Goal: Task Accomplishment & Management: Use online tool/utility

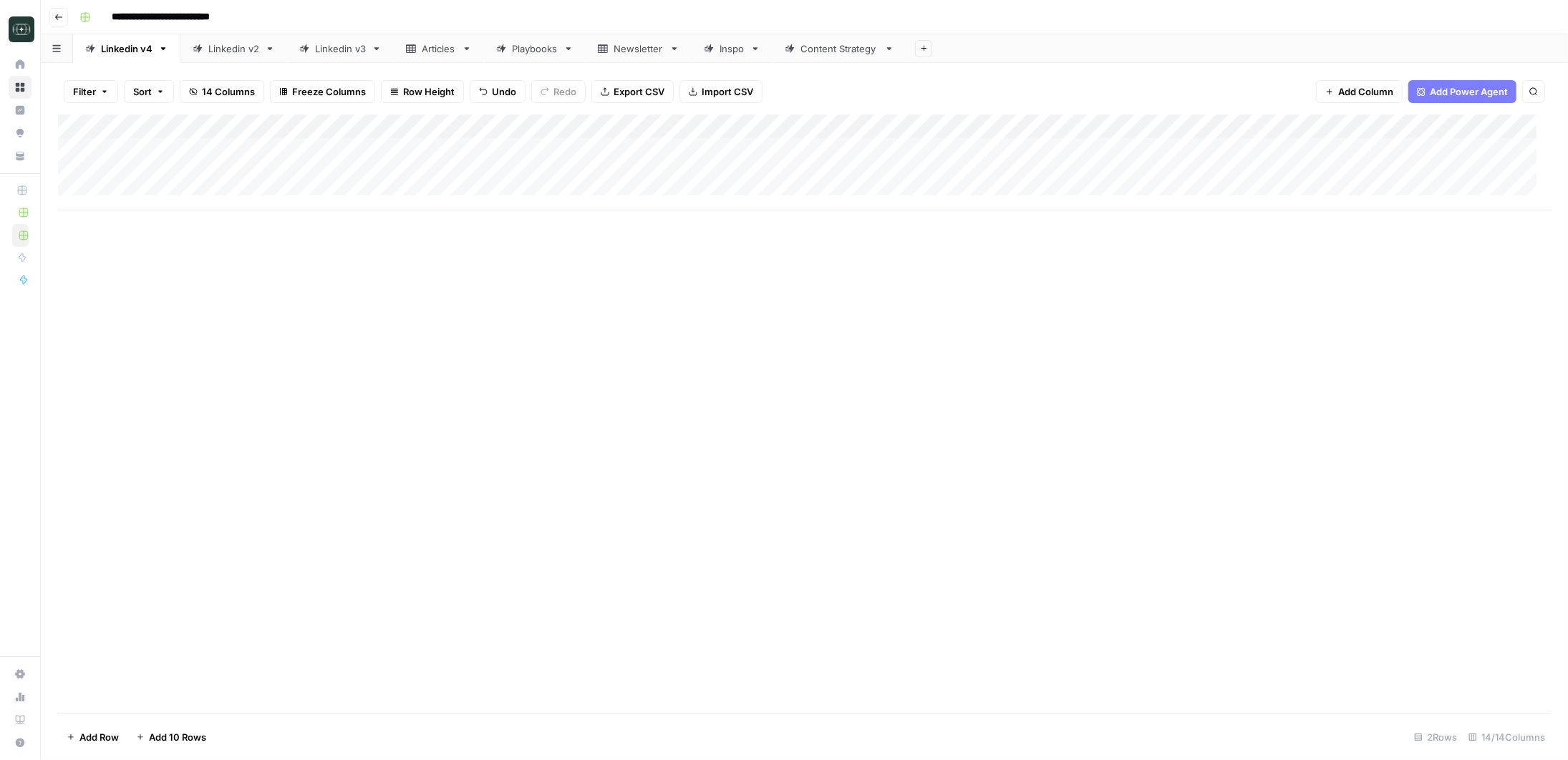
click at [1384, 148] on div "Add Column" at bounding box center [804, 163] width 1493 height 96
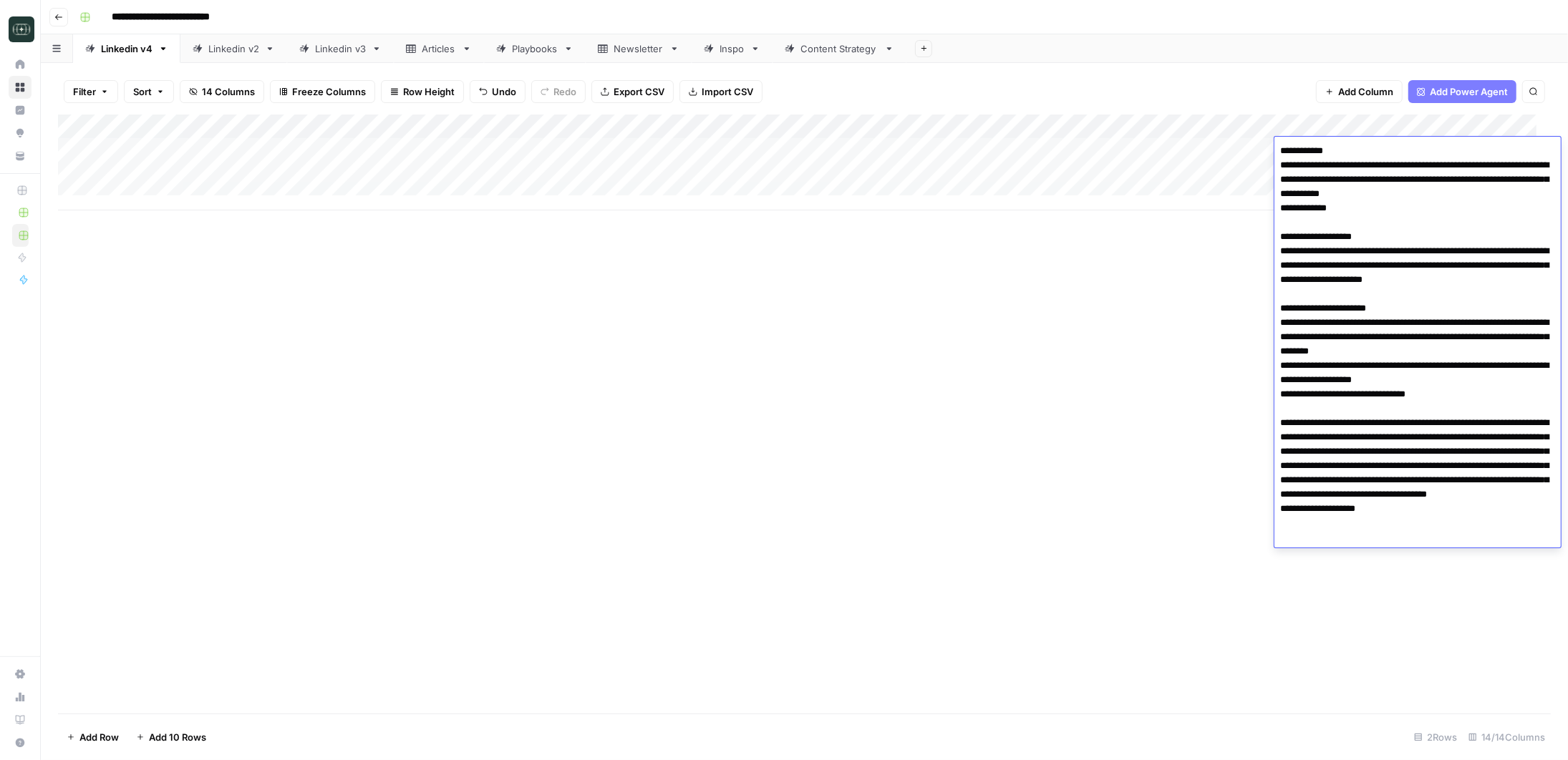
click at [1153, 260] on div "Add Column" at bounding box center [804, 414] width 1493 height 599
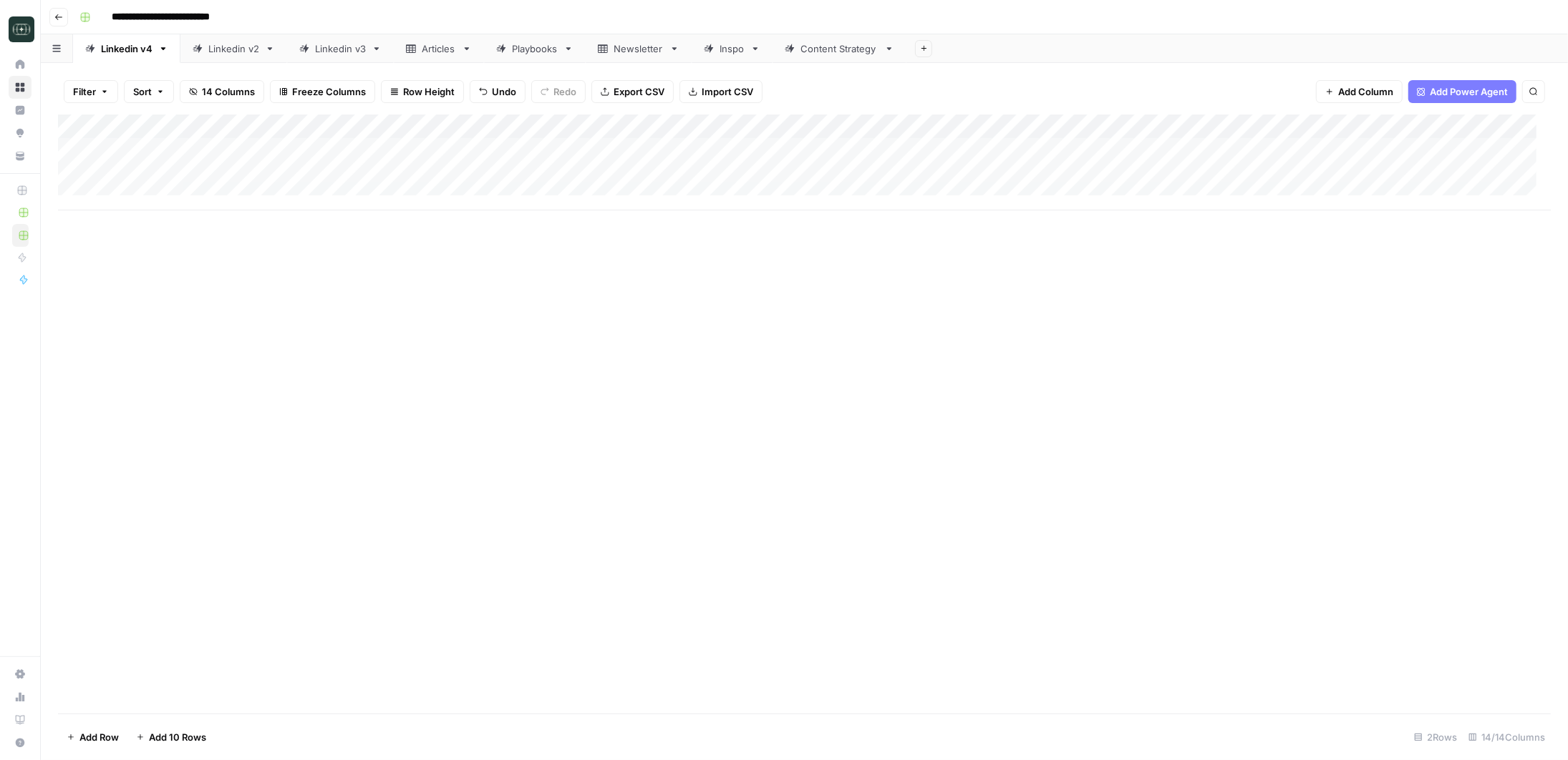
click at [1100, 159] on div "Add Column" at bounding box center [804, 163] width 1493 height 96
click at [1348, 301] on div "Add Column" at bounding box center [804, 414] width 1493 height 599
click at [1121, 183] on div "Add Column" at bounding box center [804, 163] width 1493 height 96
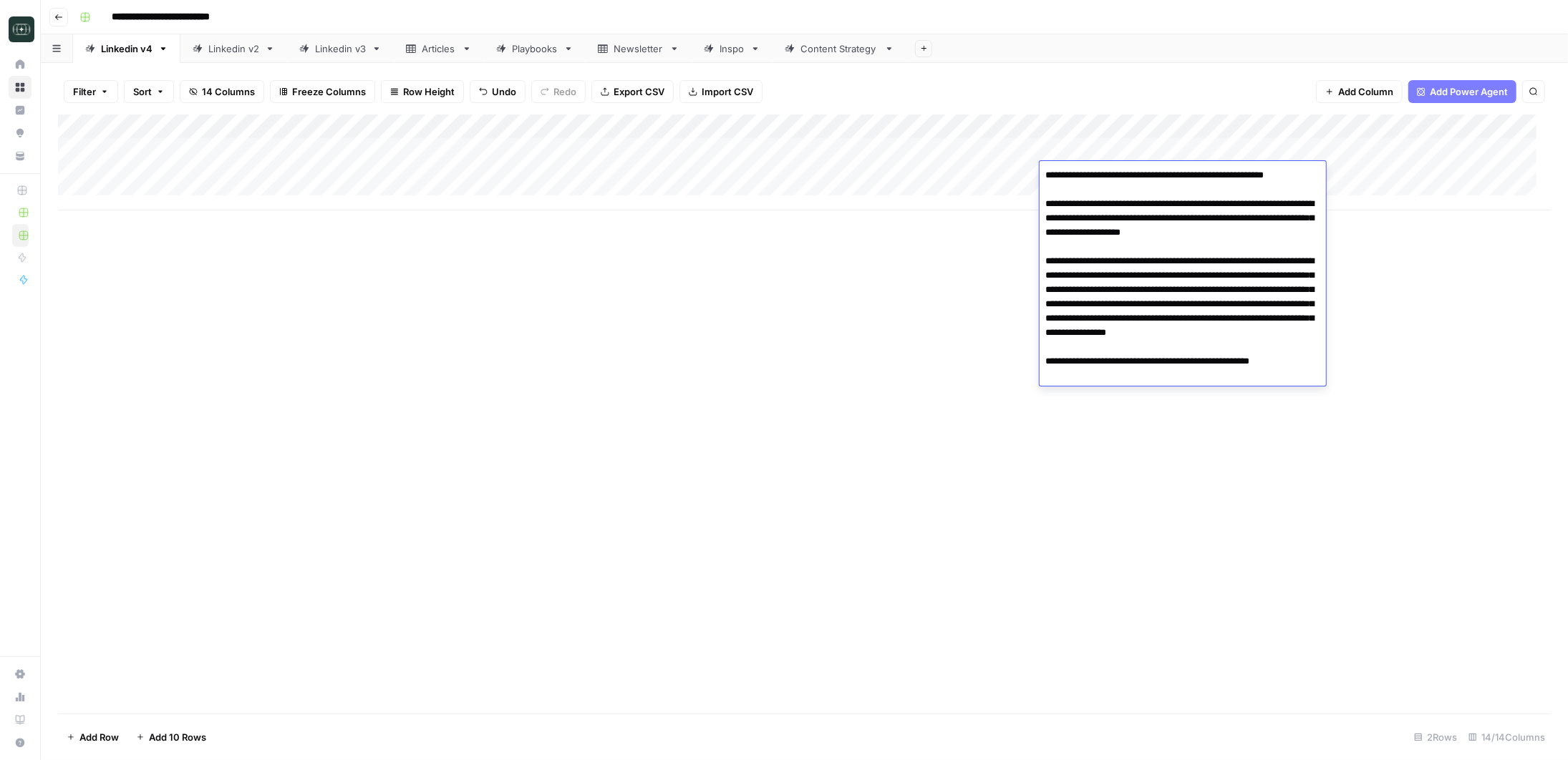
click at [1396, 286] on div "Add Column" at bounding box center [804, 414] width 1493 height 599
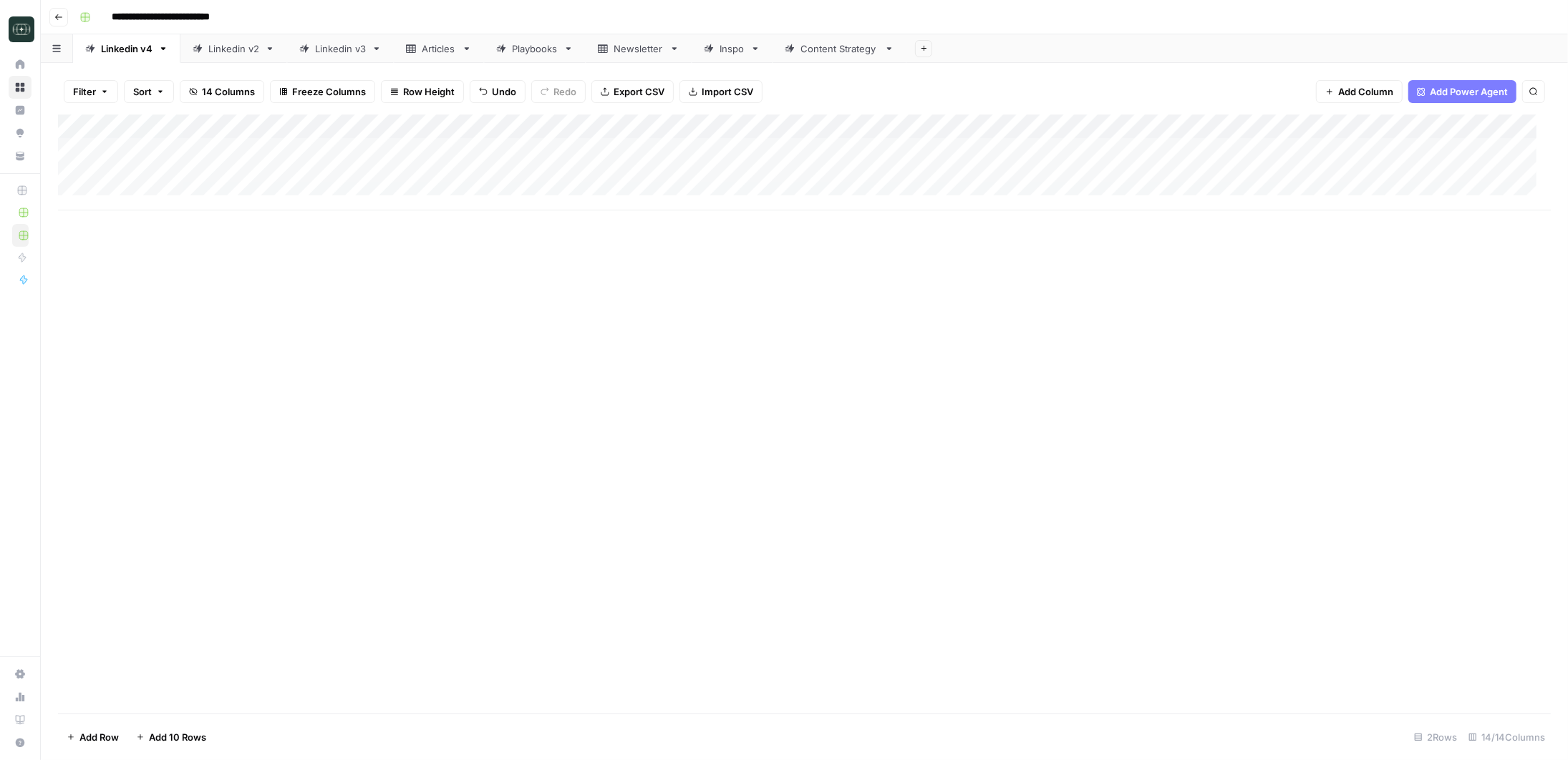
click at [1120, 146] on div "Add Column" at bounding box center [804, 163] width 1493 height 96
click at [655, 359] on div "Add Column" at bounding box center [804, 414] width 1493 height 599
click at [1101, 152] on div "Add Column" at bounding box center [804, 163] width 1493 height 96
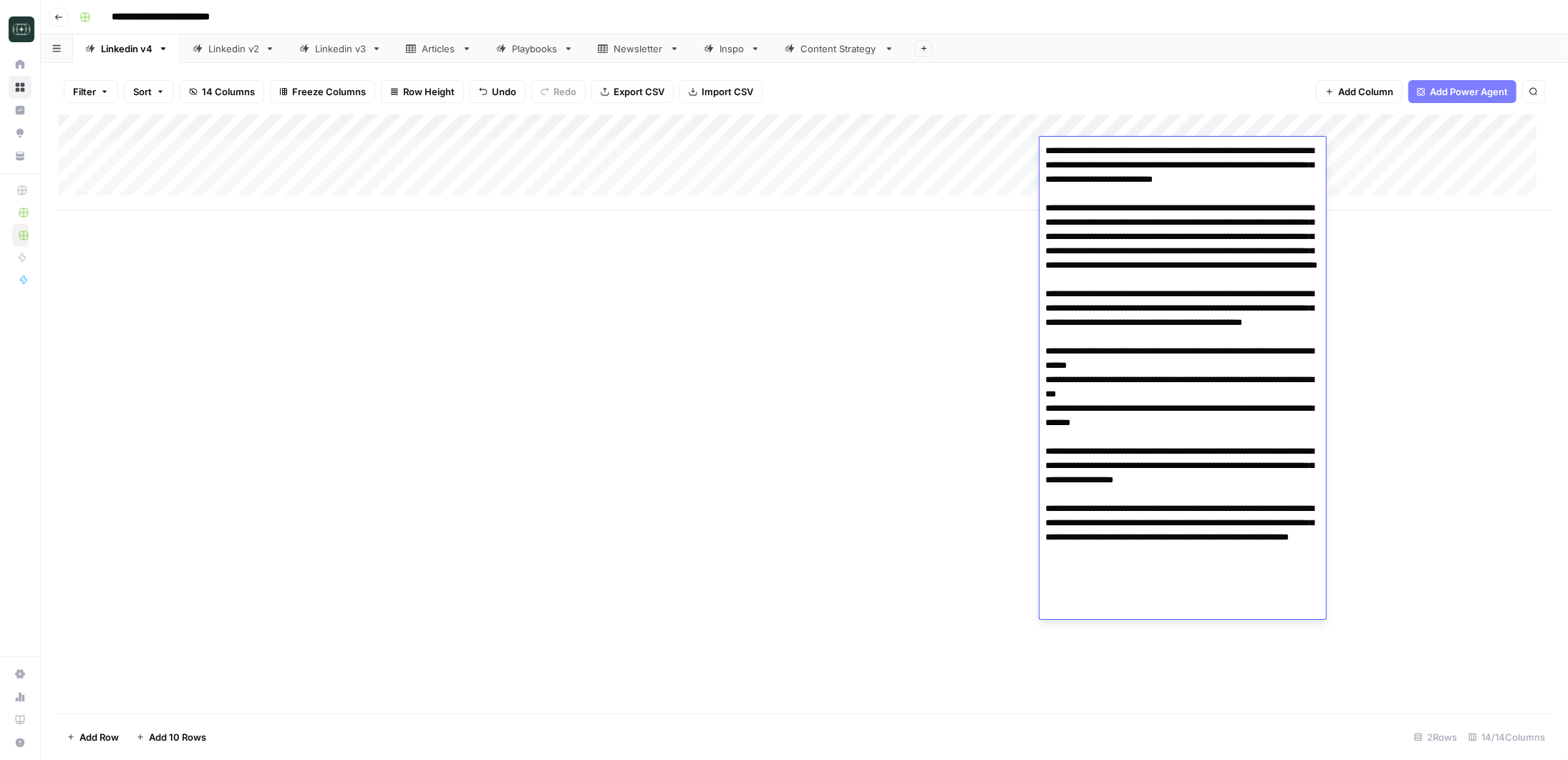
click at [1217, 315] on textarea at bounding box center [1183, 366] width 286 height 450
click at [1202, 316] on textarea at bounding box center [1183, 366] width 286 height 450
click at [891, 393] on div "Add Column" at bounding box center [804, 414] width 1493 height 599
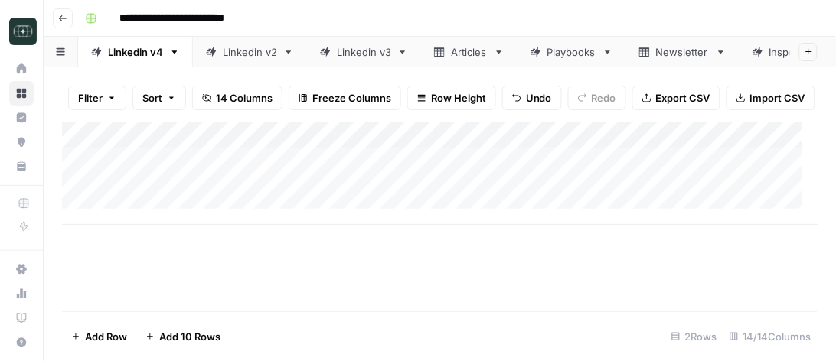
click at [392, 358] on footer "Add Row Add 10 Rows 2 Rows 14/14 Columns" at bounding box center [440, 337] width 756 height 50
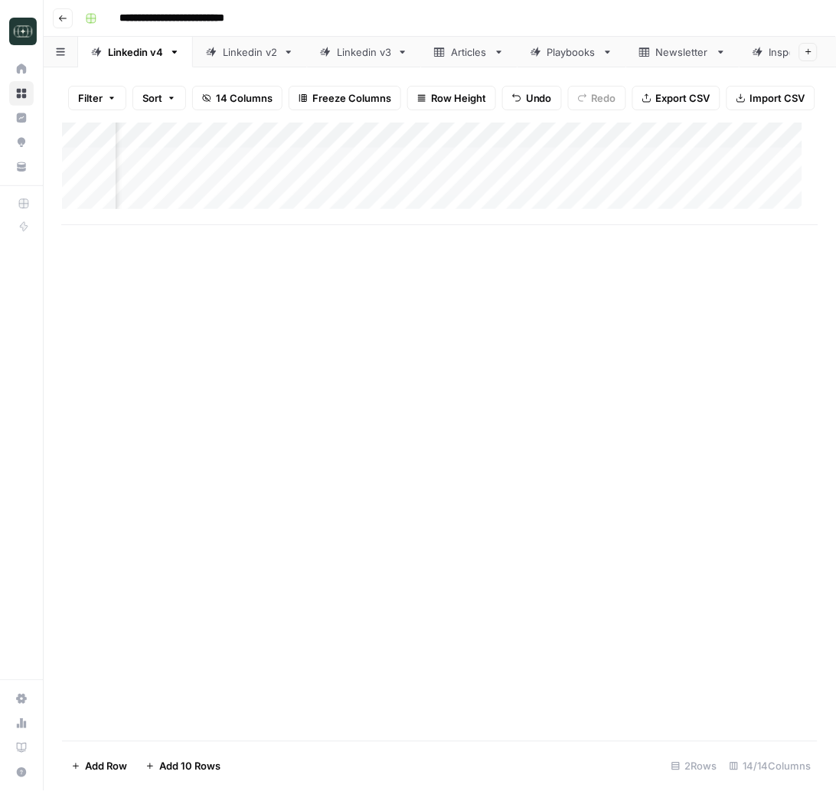
scroll to position [0, 666]
click at [490, 178] on div "Add Column" at bounding box center [440, 174] width 757 height 103
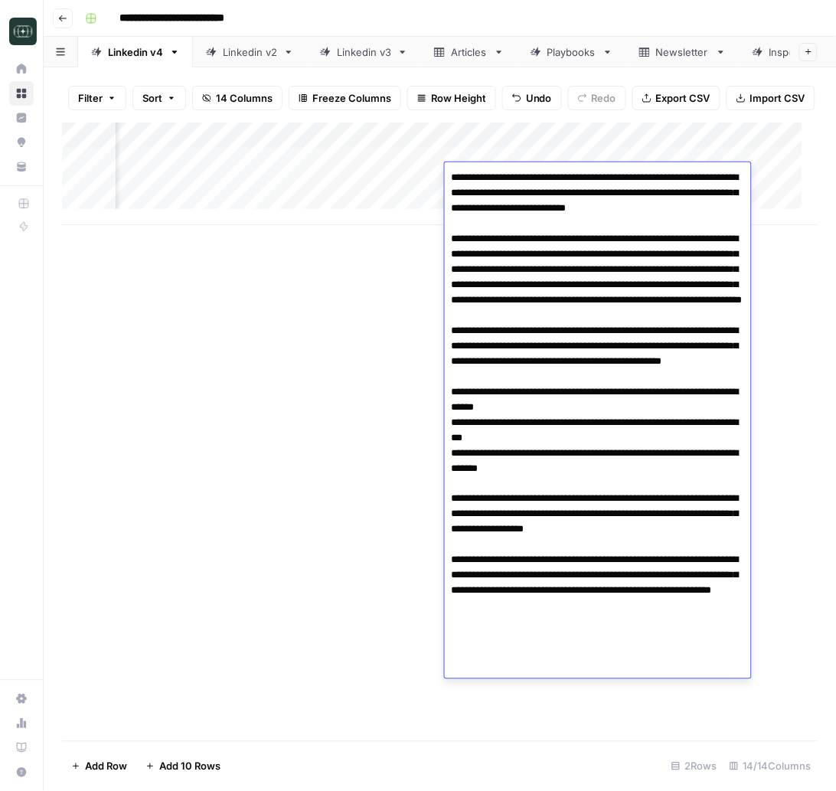
click at [490, 178] on textarea at bounding box center [598, 407] width 306 height 481
click at [539, 284] on textarea at bounding box center [598, 407] width 306 height 481
click at [254, 420] on div "Add Column" at bounding box center [440, 432] width 756 height 619
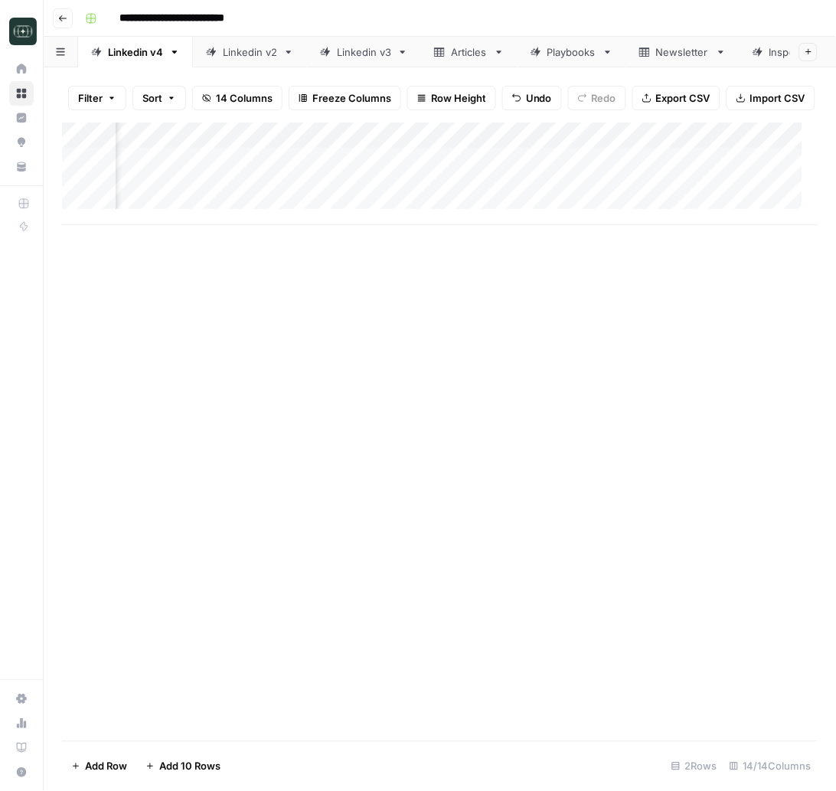
scroll to position [0, 840]
click at [352, 208] on div "Add Column" at bounding box center [440, 174] width 757 height 103
click at [652, 306] on div "Add Column" at bounding box center [440, 432] width 756 height 619
click at [648, 175] on div "Add Column" at bounding box center [440, 174] width 757 height 103
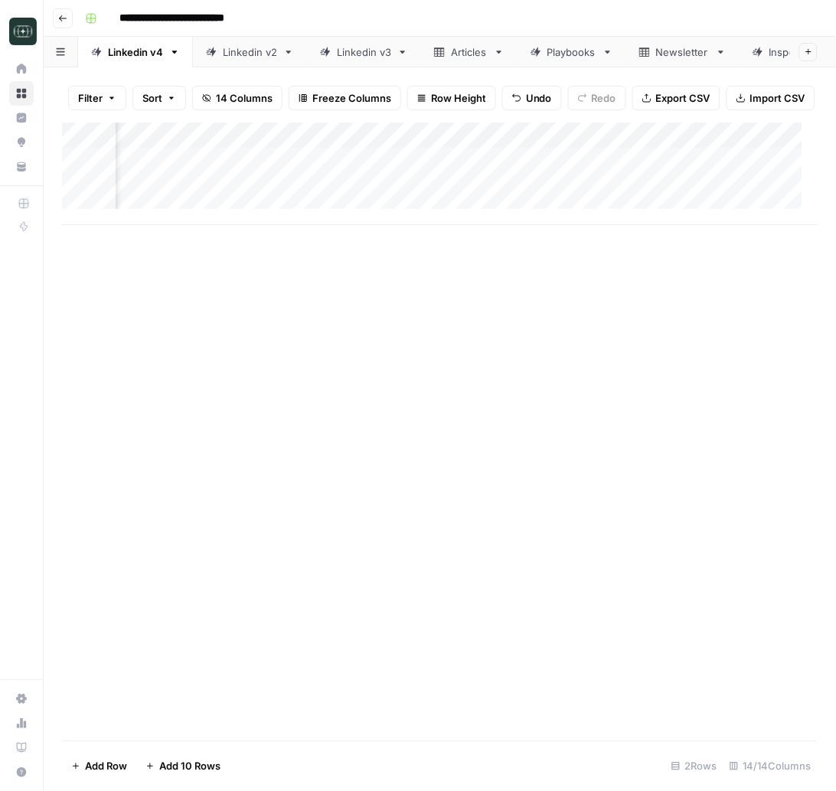
click at [648, 175] on div "Add Column" at bounding box center [440, 174] width 757 height 103
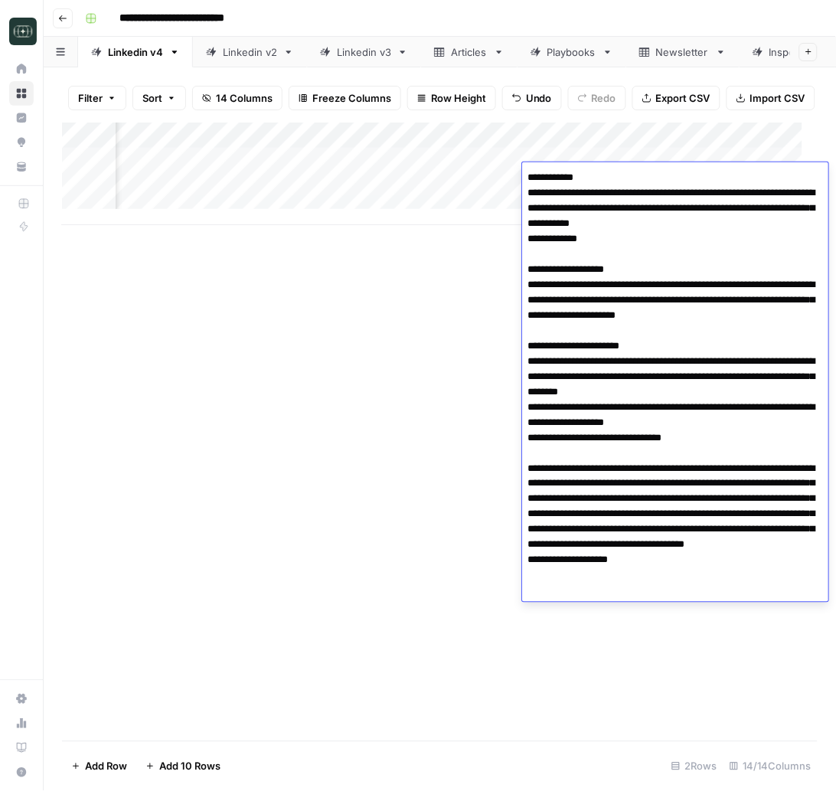
click at [361, 260] on div "Add Column" at bounding box center [440, 432] width 756 height 619
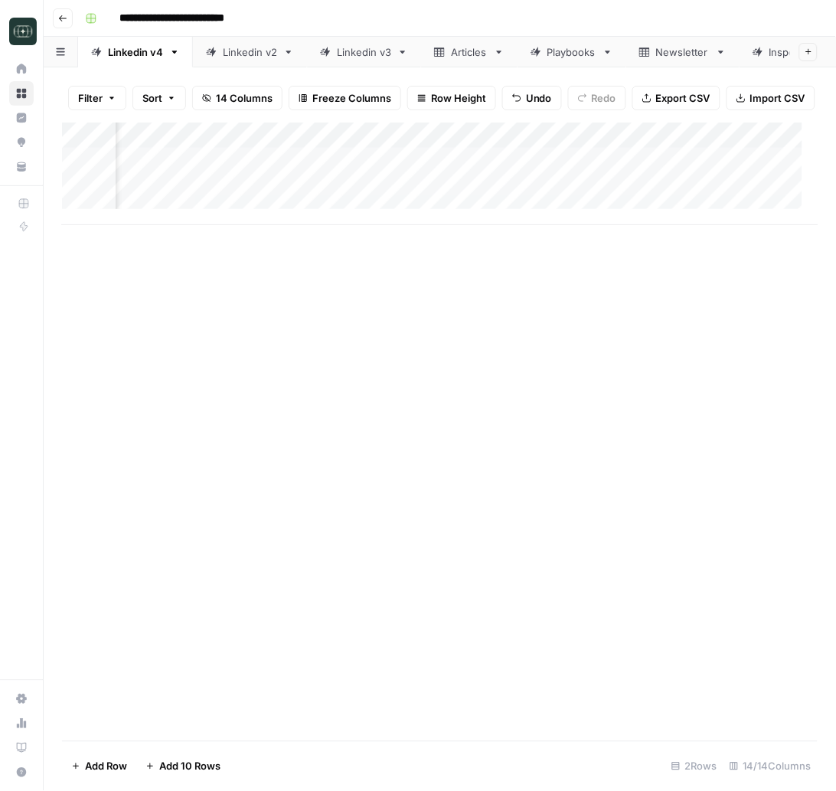
scroll to position [0, 1459]
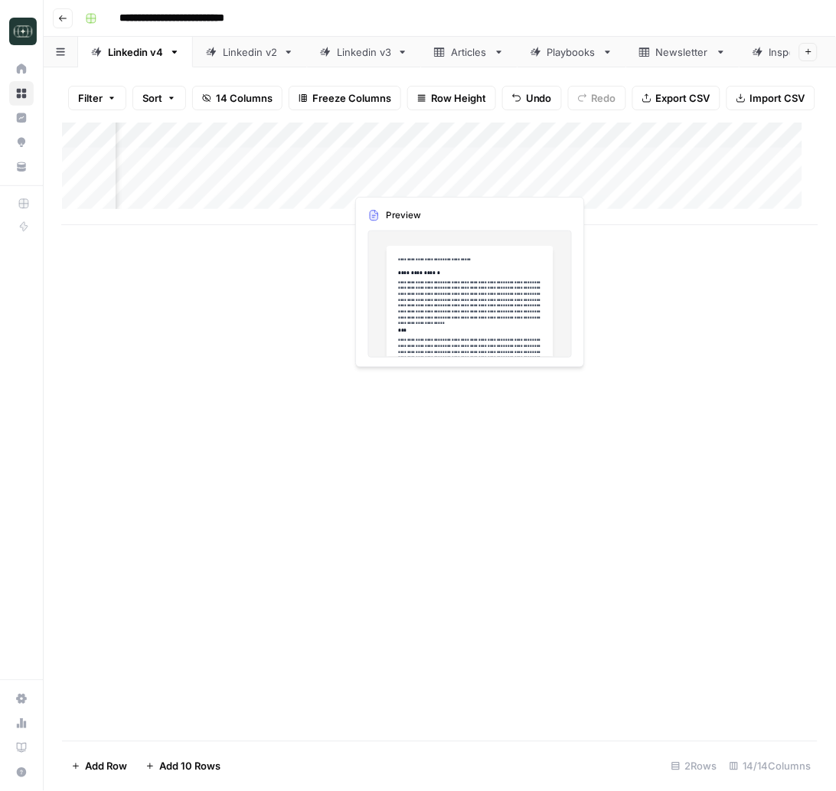
click at [413, 177] on div "Add Column" at bounding box center [440, 174] width 757 height 103
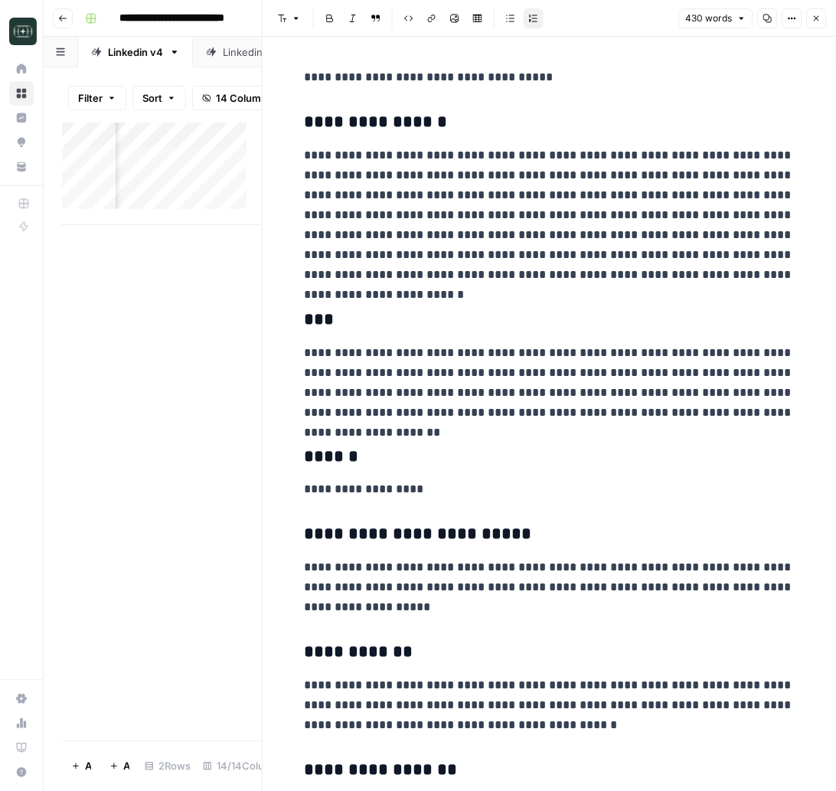
click at [146, 353] on div "Add Column" at bounding box center [162, 432] width 200 height 619
click at [819, 25] on button "Close" at bounding box center [817, 18] width 20 height 20
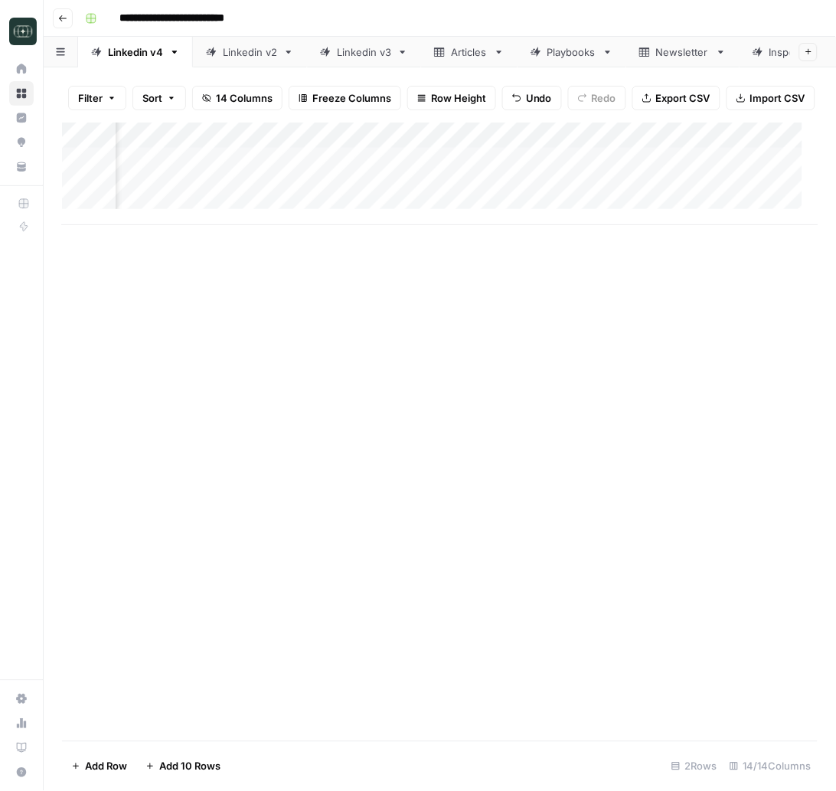
scroll to position [0, 728]
click at [476, 208] on div "Add Column" at bounding box center [440, 174] width 757 height 103
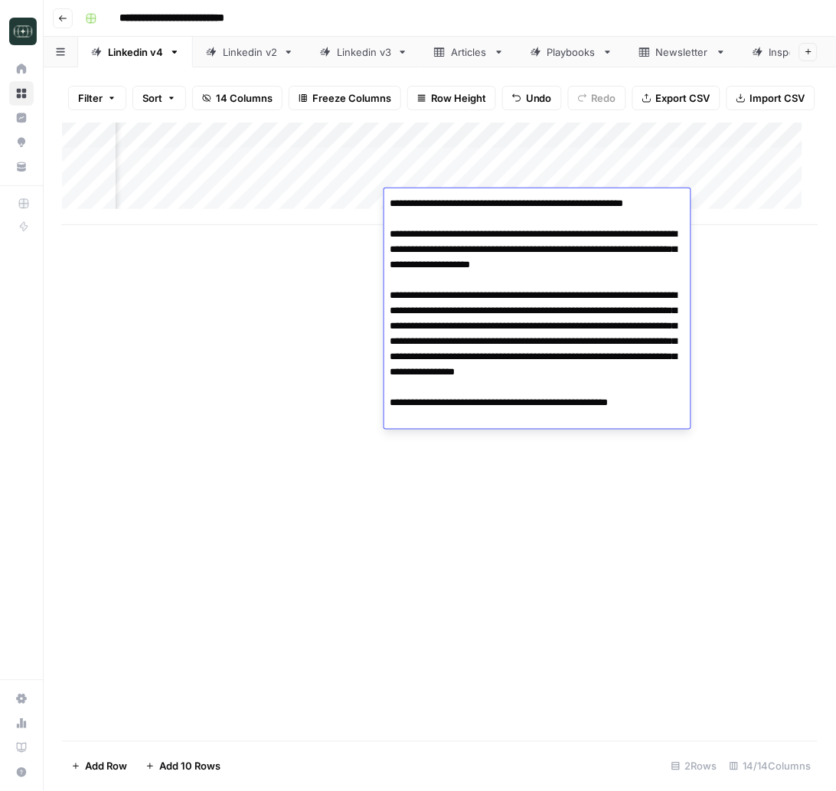
click at [478, 229] on textarea "**********" at bounding box center [537, 311] width 306 height 236
